Goal: Find specific page/section: Find specific page/section

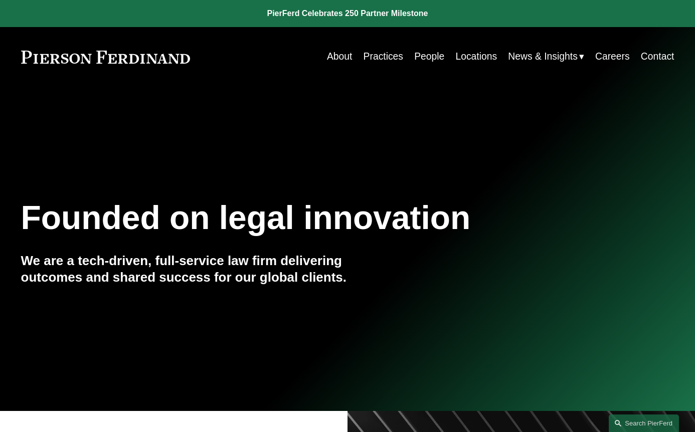
click at [378, 58] on link "Practices" at bounding box center [383, 57] width 40 height 20
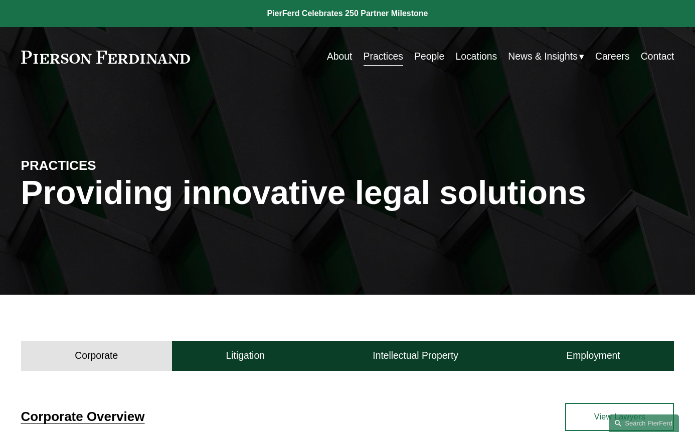
click at [381, 59] on link "Practices" at bounding box center [383, 57] width 40 height 20
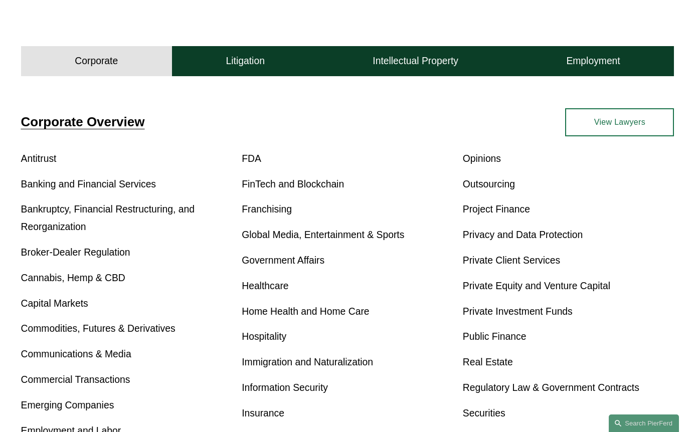
scroll to position [303, 0]
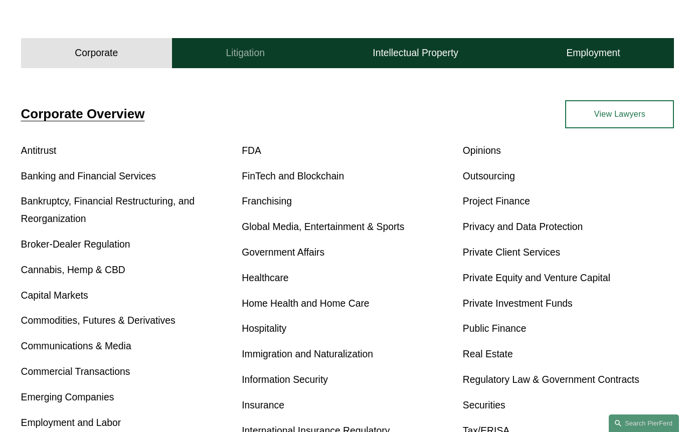
click at [249, 40] on button "Litigation" at bounding box center [245, 53] width 147 height 30
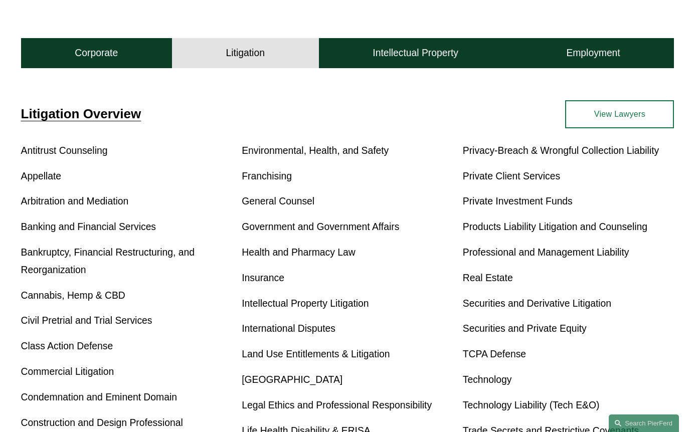
click at [87, 417] on link "Construction and Design Professional" at bounding box center [102, 422] width 162 height 11
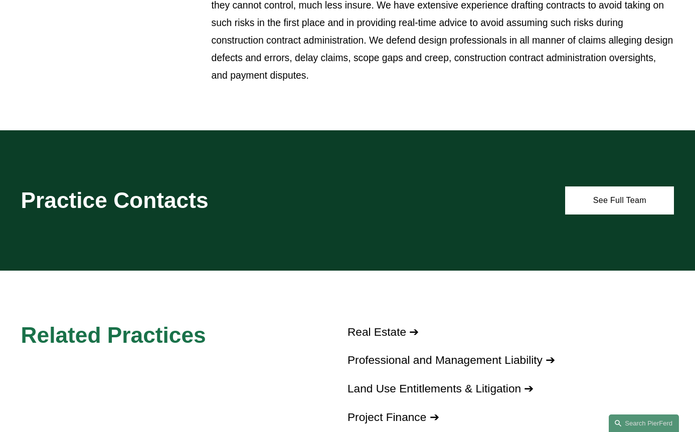
scroll to position [564, 0]
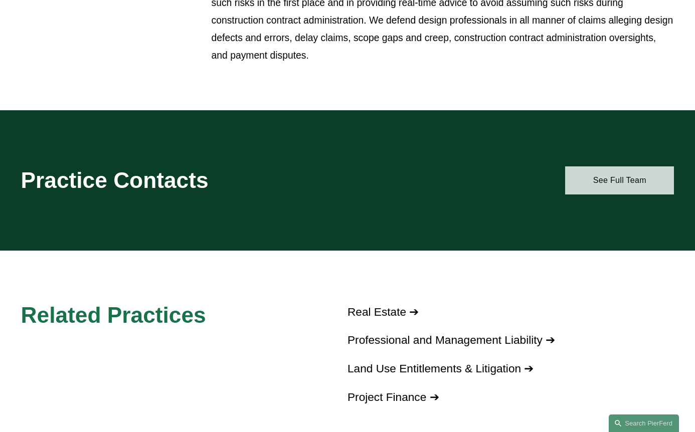
click at [620, 169] on link "See Full Team" at bounding box center [619, 180] width 109 height 28
